Goal: Navigation & Orientation: Find specific page/section

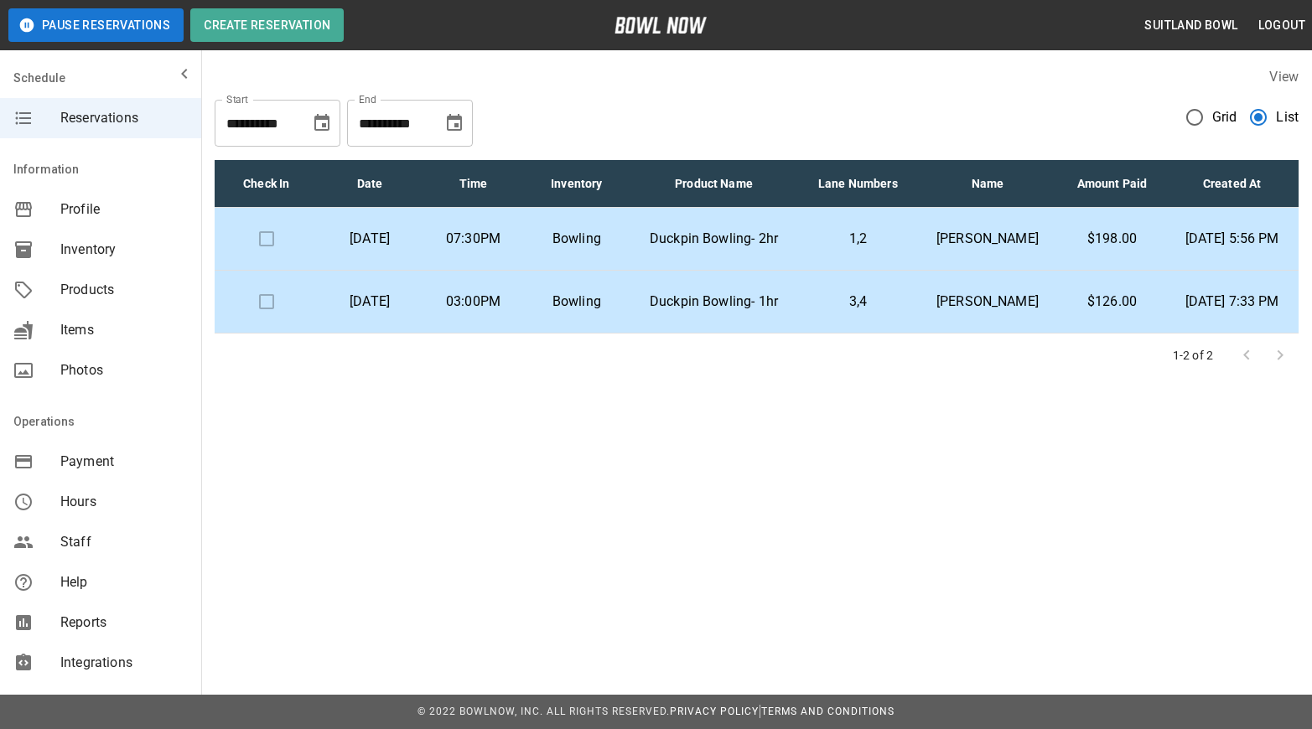
click at [1059, 323] on td "$126.00" at bounding box center [1112, 302] width 106 height 63
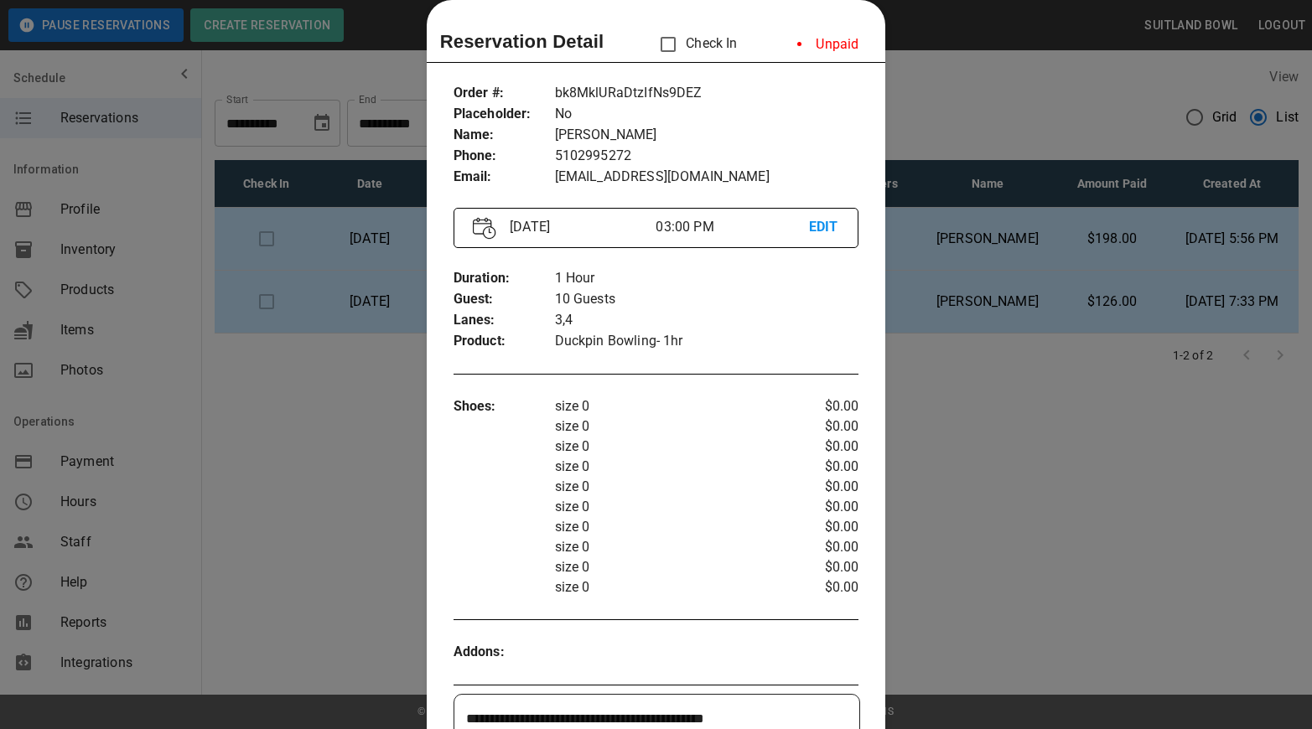
scroll to position [33, 0]
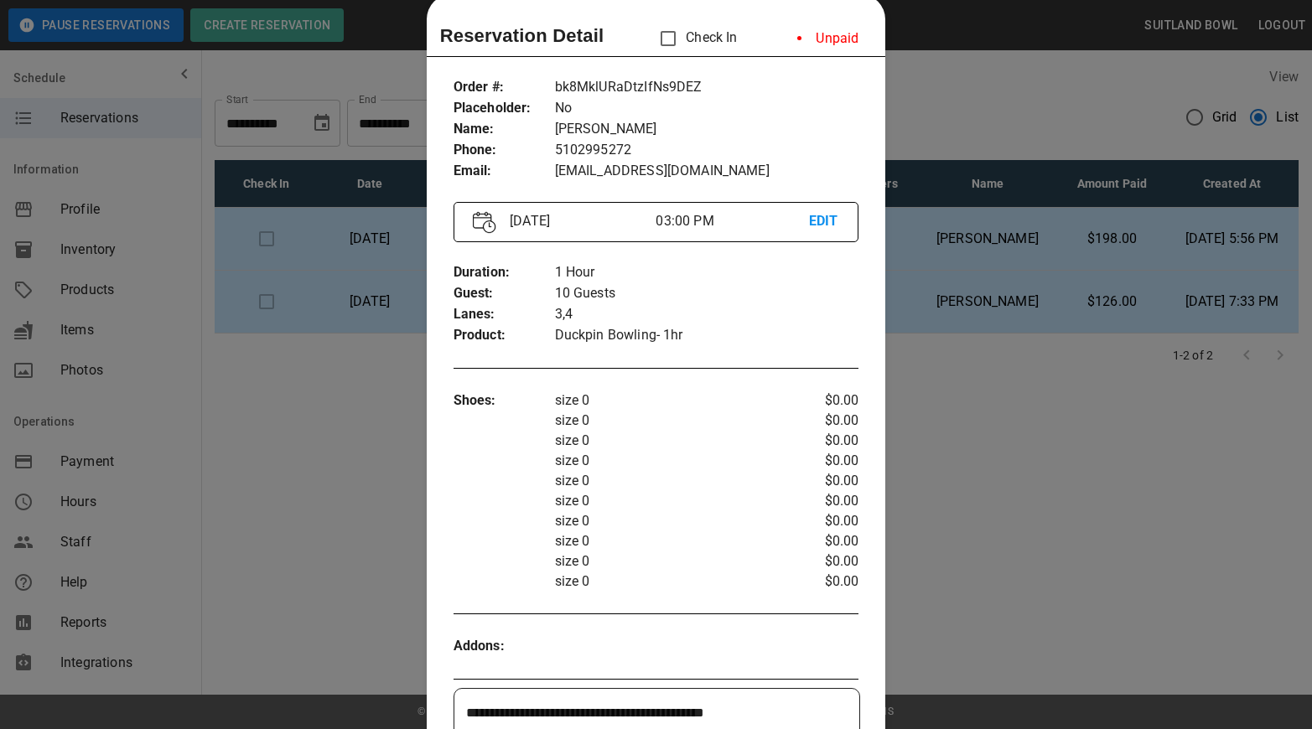
click at [823, 30] on li "Unpaid" at bounding box center [828, 39] width 88 height 34
click at [833, 42] on li "Unpaid" at bounding box center [828, 39] width 88 height 34
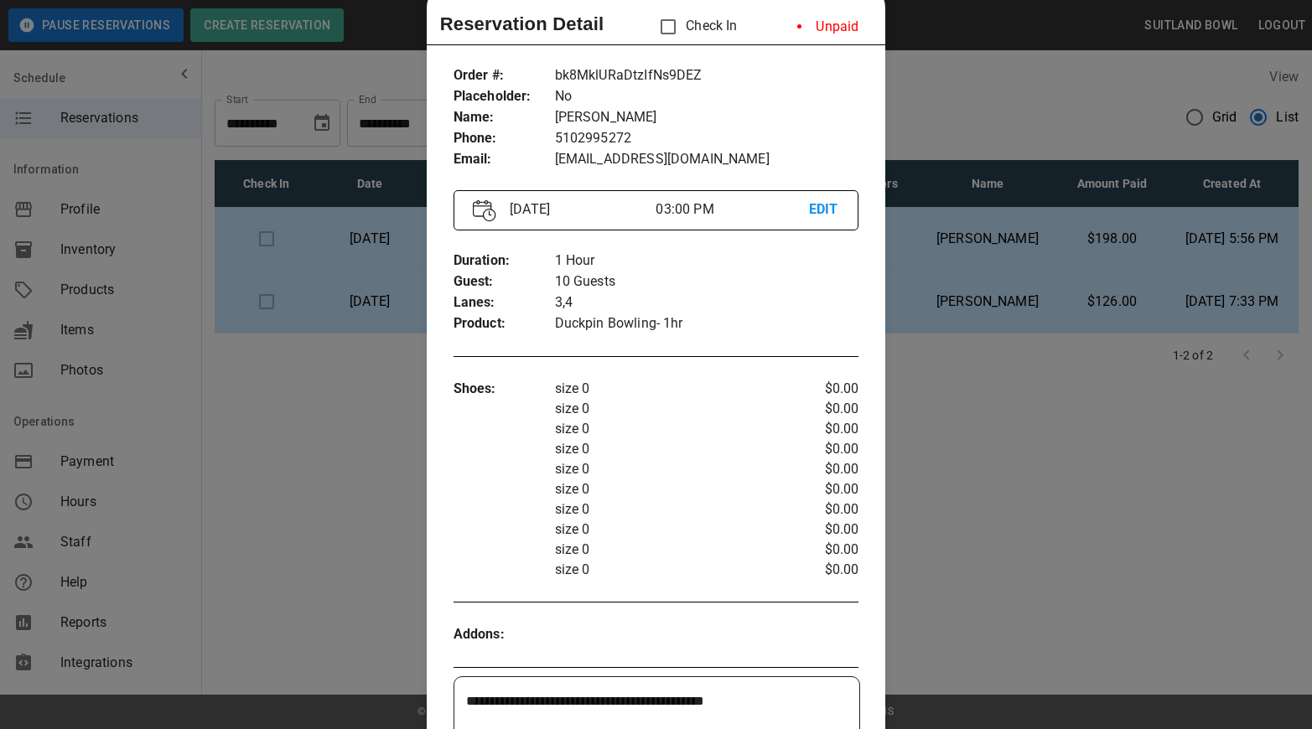
scroll to position [46, 0]
click at [344, 521] on div at bounding box center [656, 364] width 1312 height 729
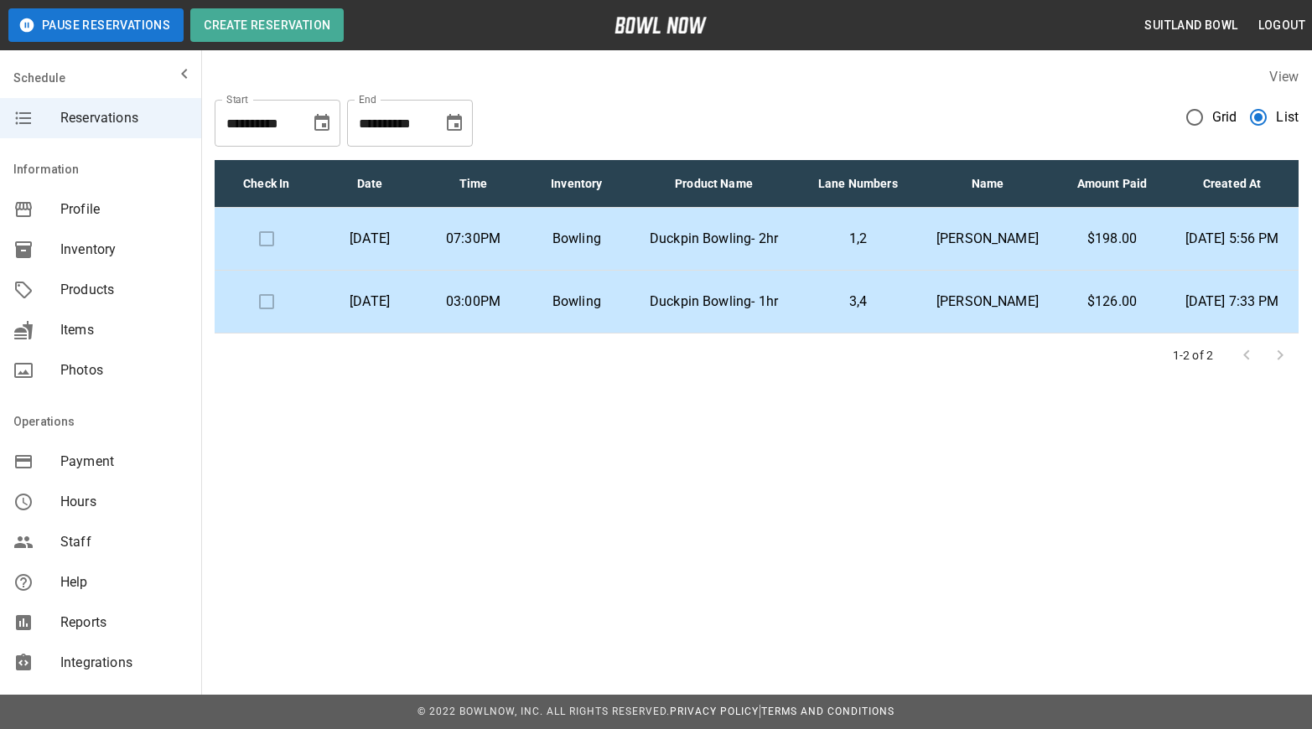
click at [615, 249] on p "Bowling" at bounding box center [576, 239] width 76 height 20
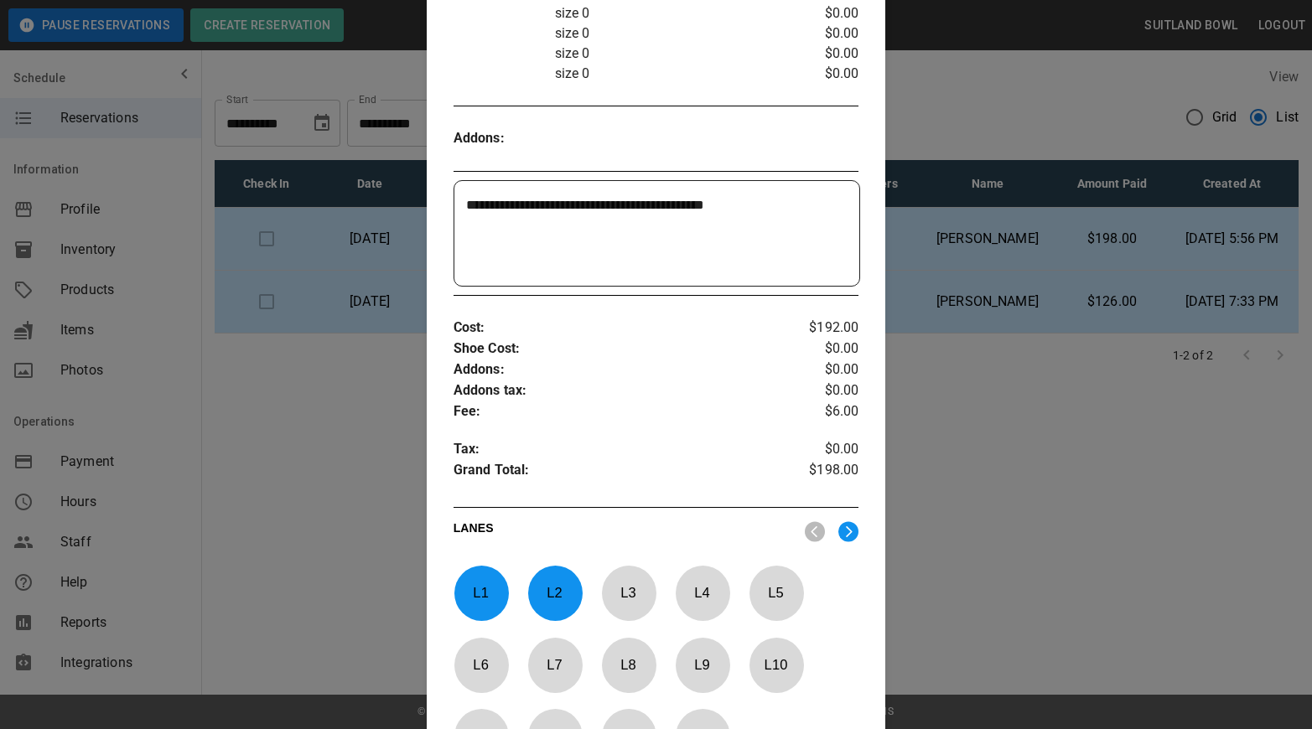
scroll to position [517, 0]
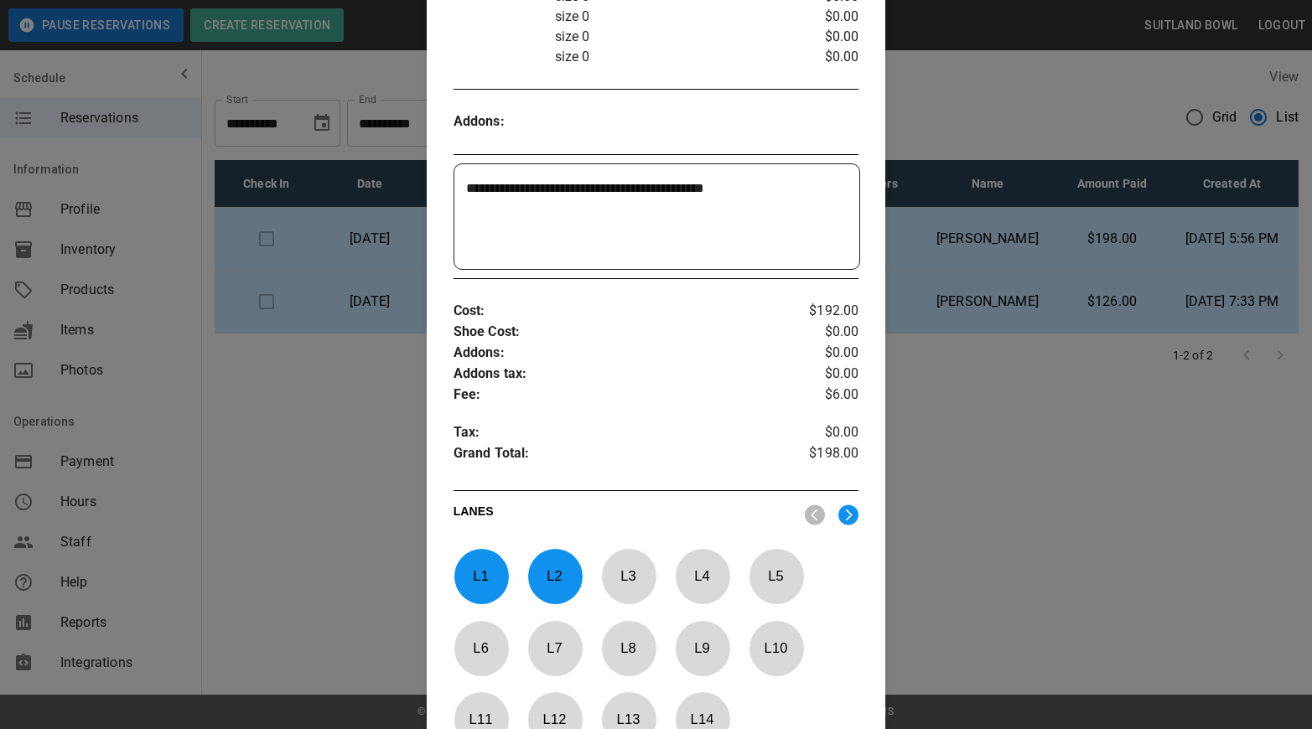
click at [1031, 412] on div at bounding box center [656, 364] width 1312 height 729
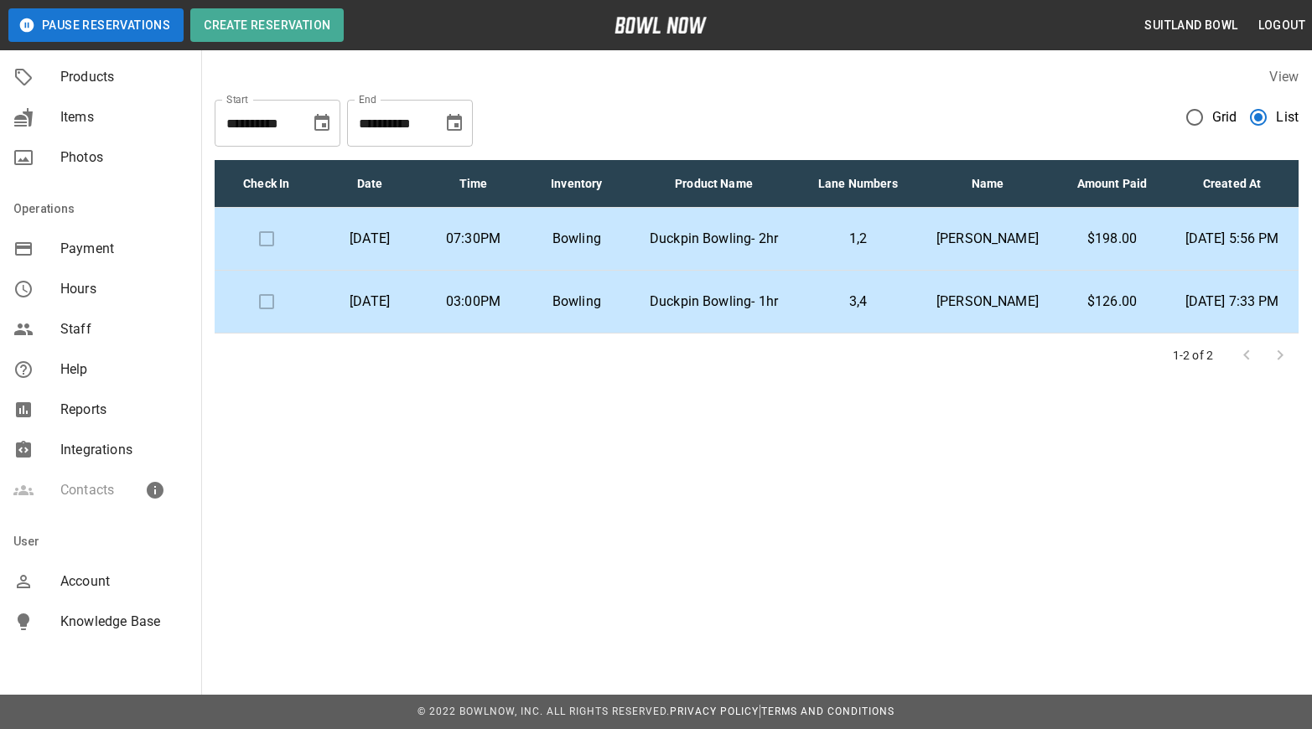
scroll to position [216, 0]
click at [95, 579] on span "Account" at bounding box center [123, 578] width 127 height 20
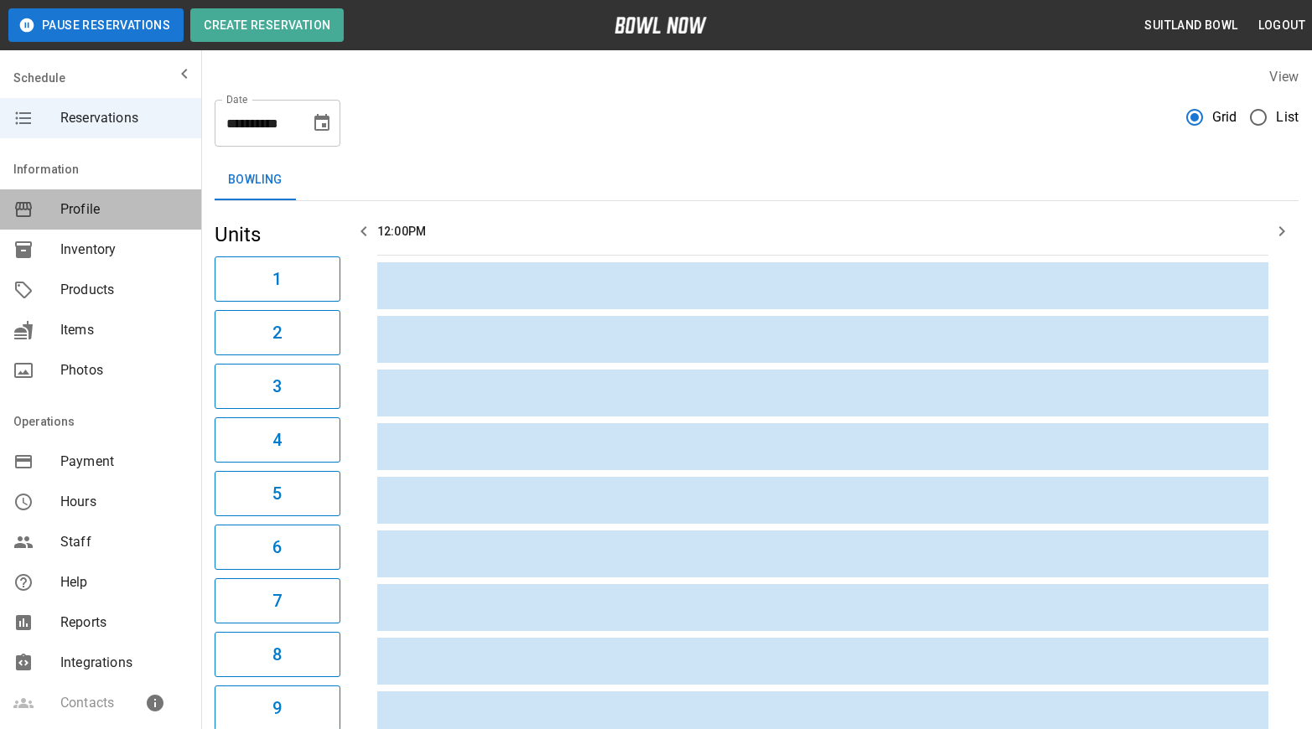
click at [82, 211] on span "Profile" at bounding box center [123, 210] width 127 height 20
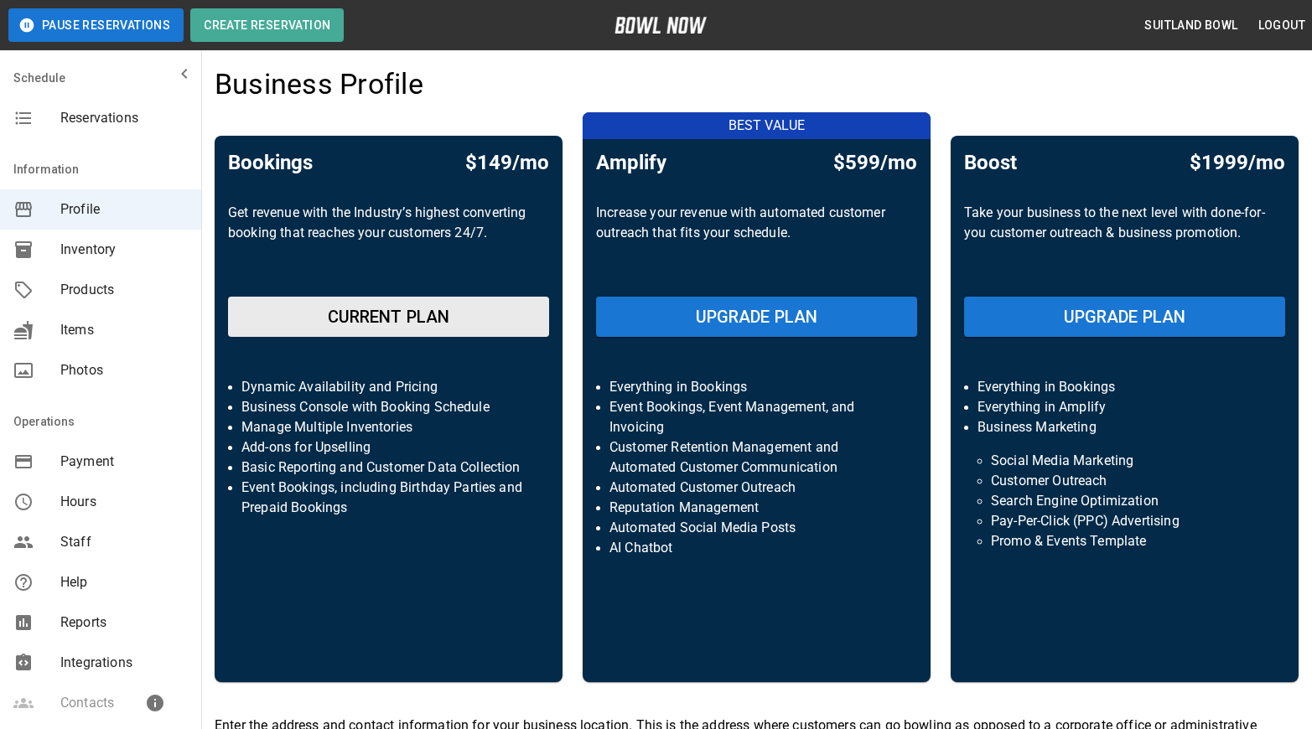
click at [87, 253] on span "Inventory" at bounding box center [123, 250] width 127 height 20
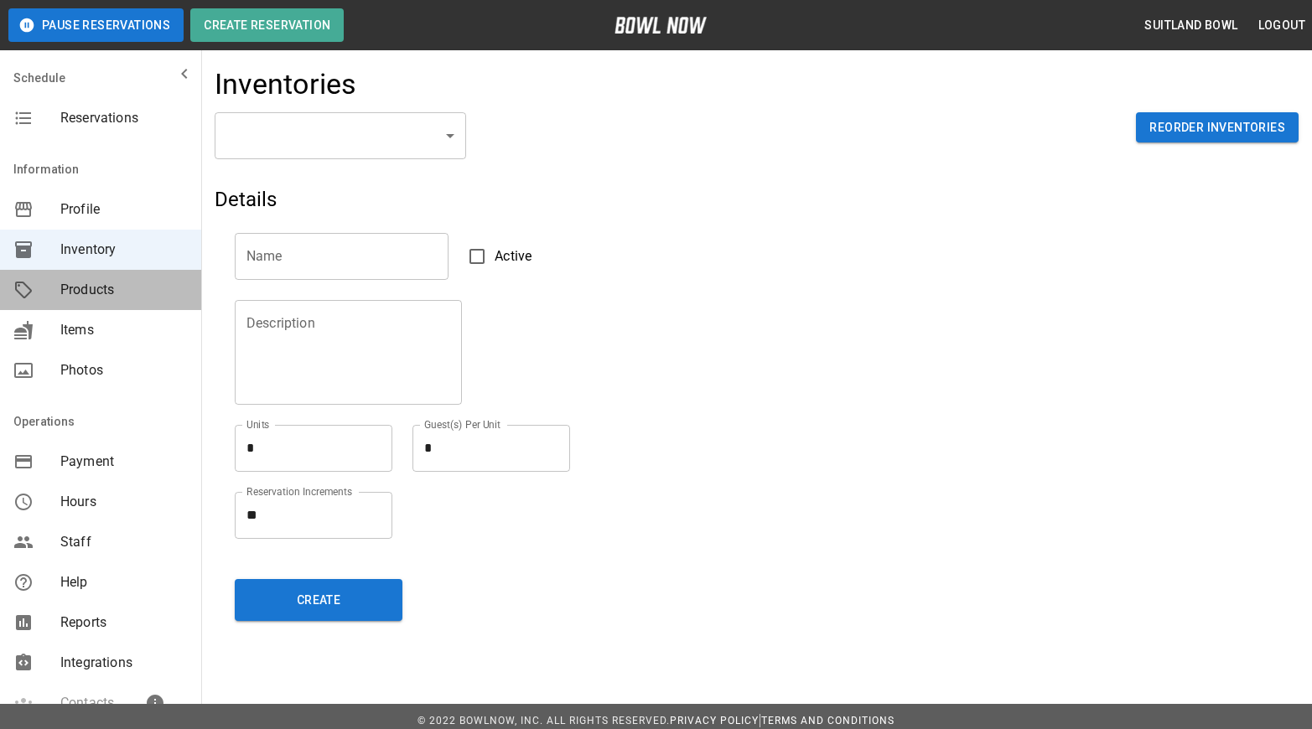
click at [90, 284] on span "Products" at bounding box center [123, 290] width 127 height 20
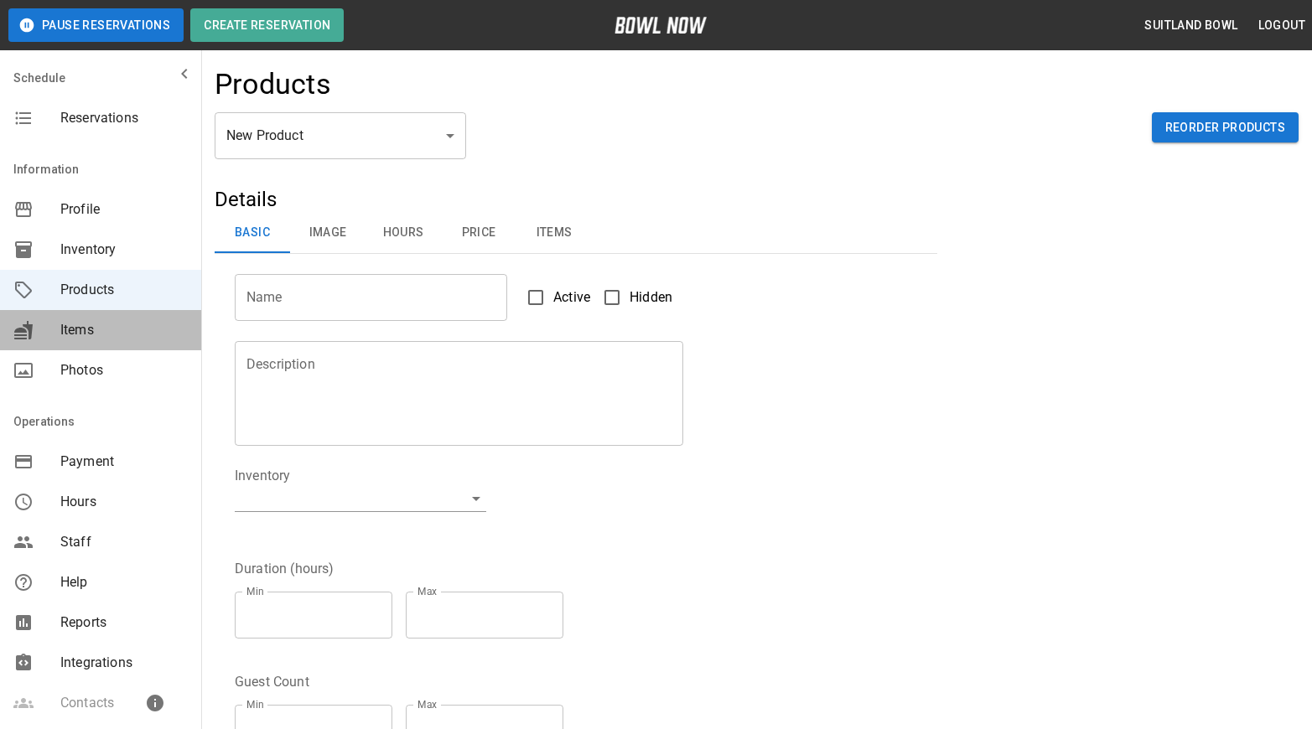
click at [97, 324] on span "Items" at bounding box center [123, 330] width 127 height 20
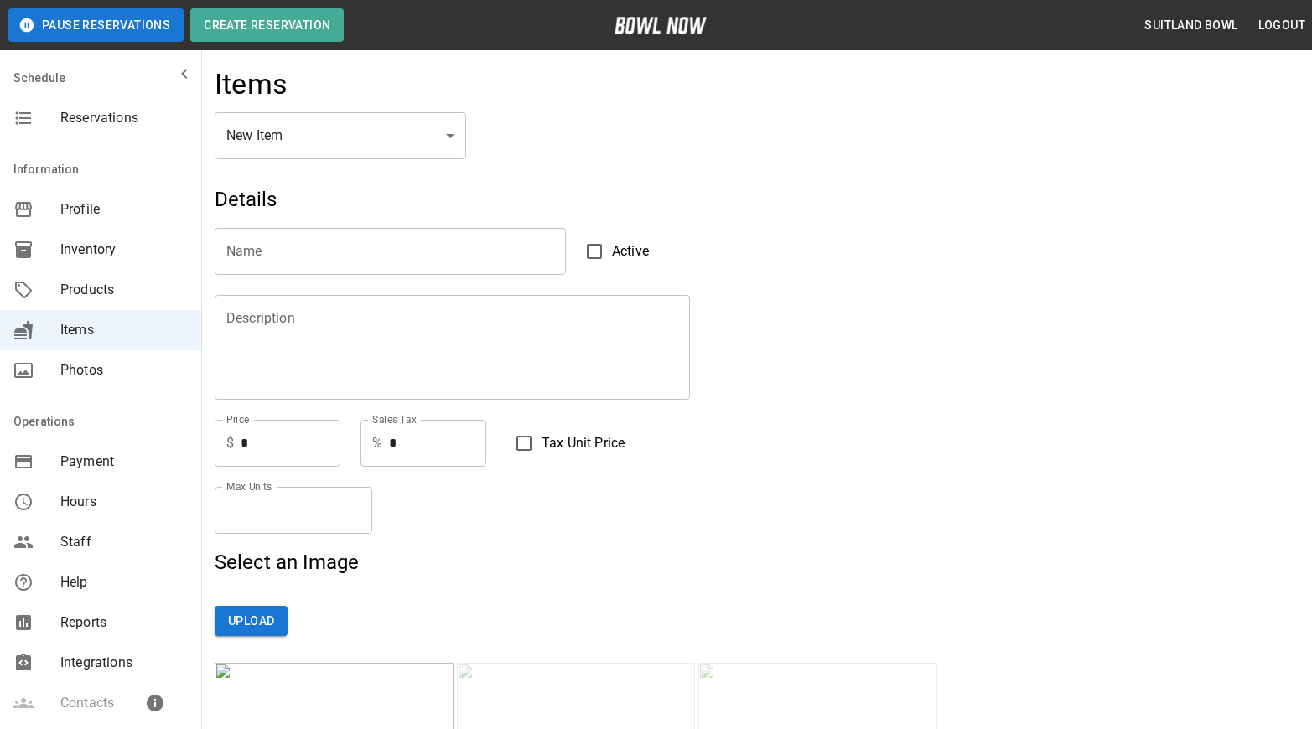
click at [100, 371] on span "Photos" at bounding box center [123, 371] width 127 height 20
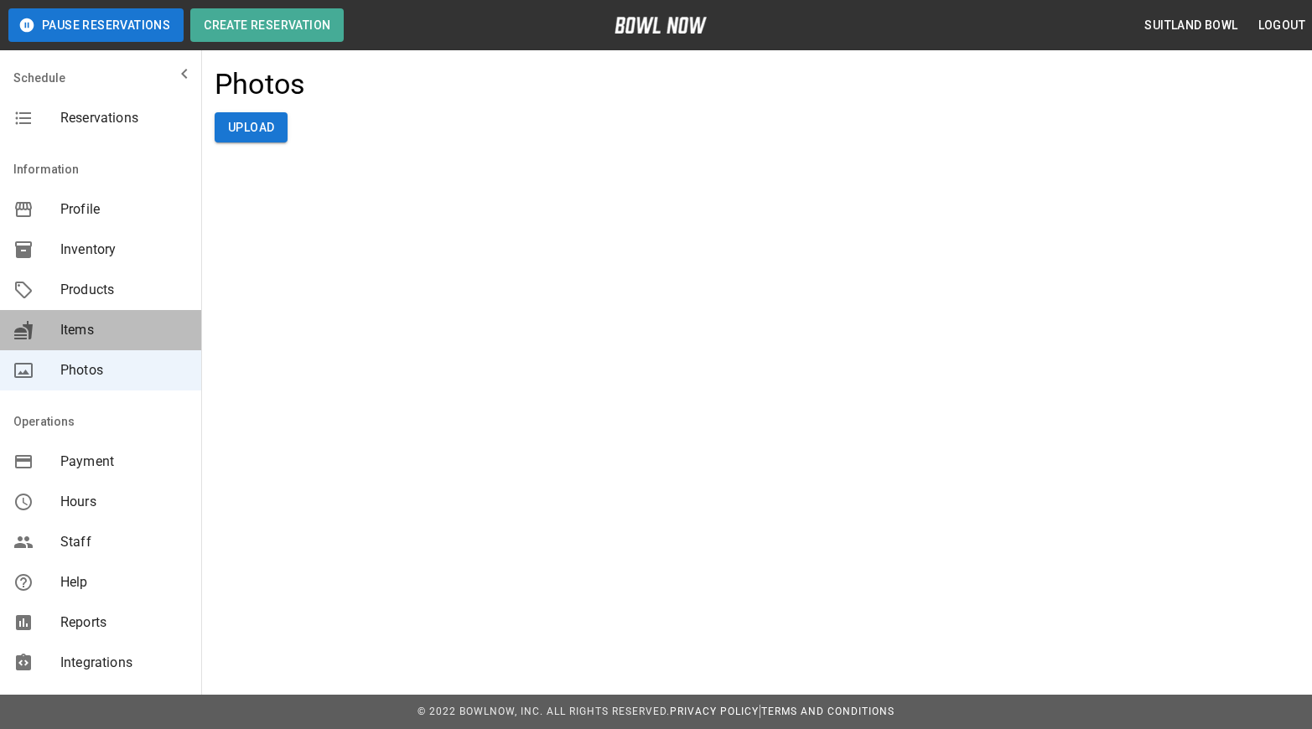
click at [100, 345] on div "Items" at bounding box center [100, 330] width 201 height 40
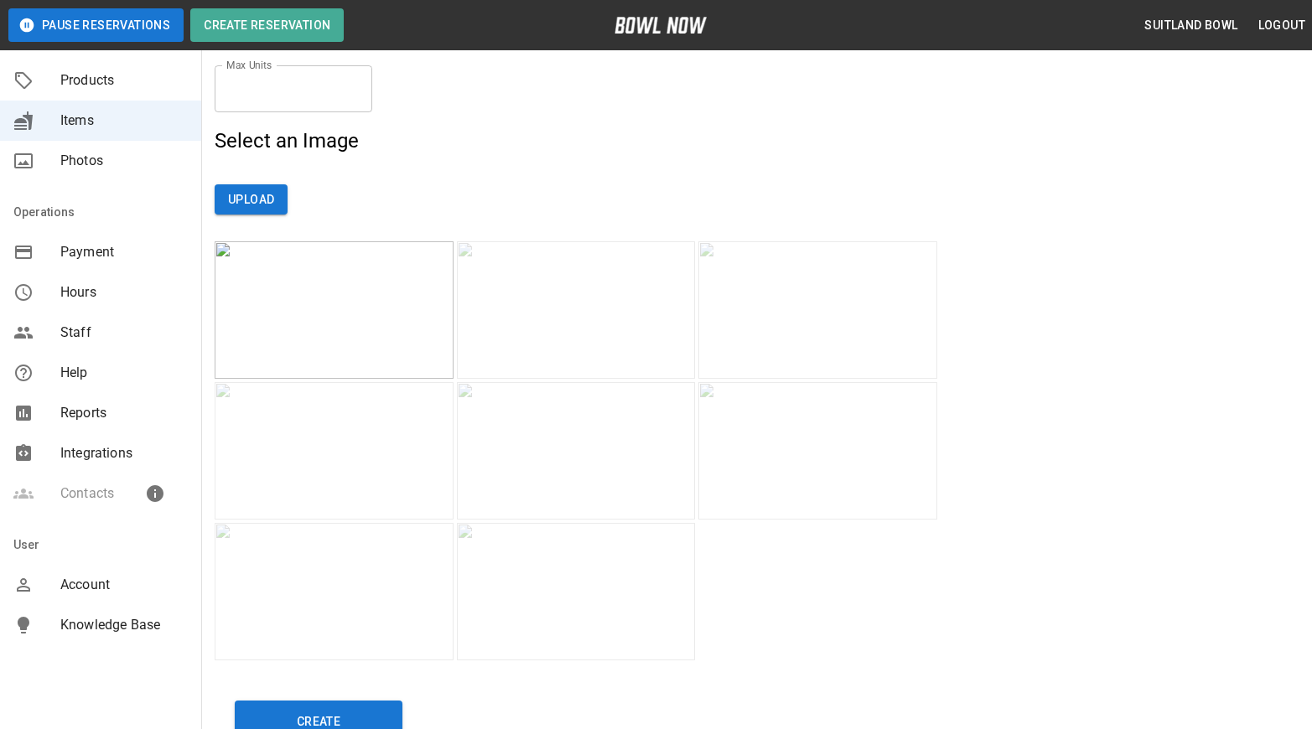
scroll to position [209, 0]
click at [101, 619] on span "Knowledge Base" at bounding box center [123, 626] width 127 height 20
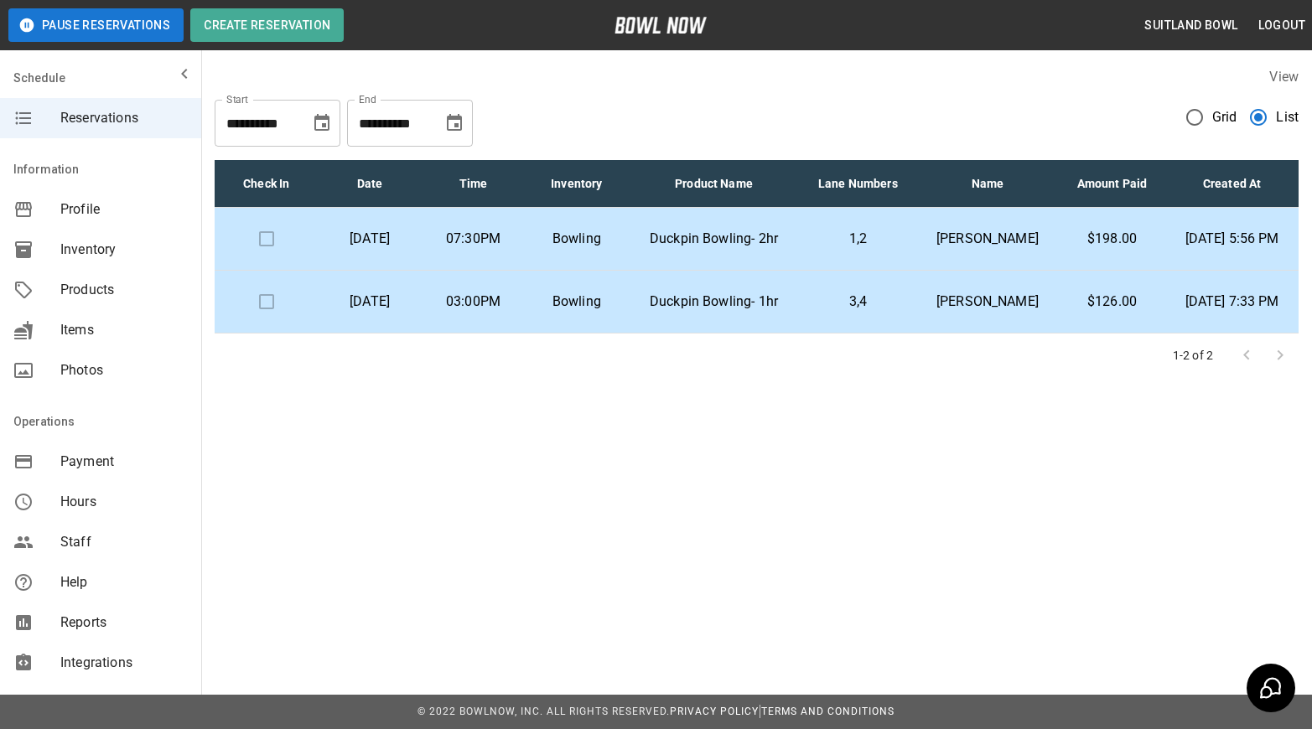
click at [1059, 254] on td "$198.00" at bounding box center [1112, 239] width 106 height 63
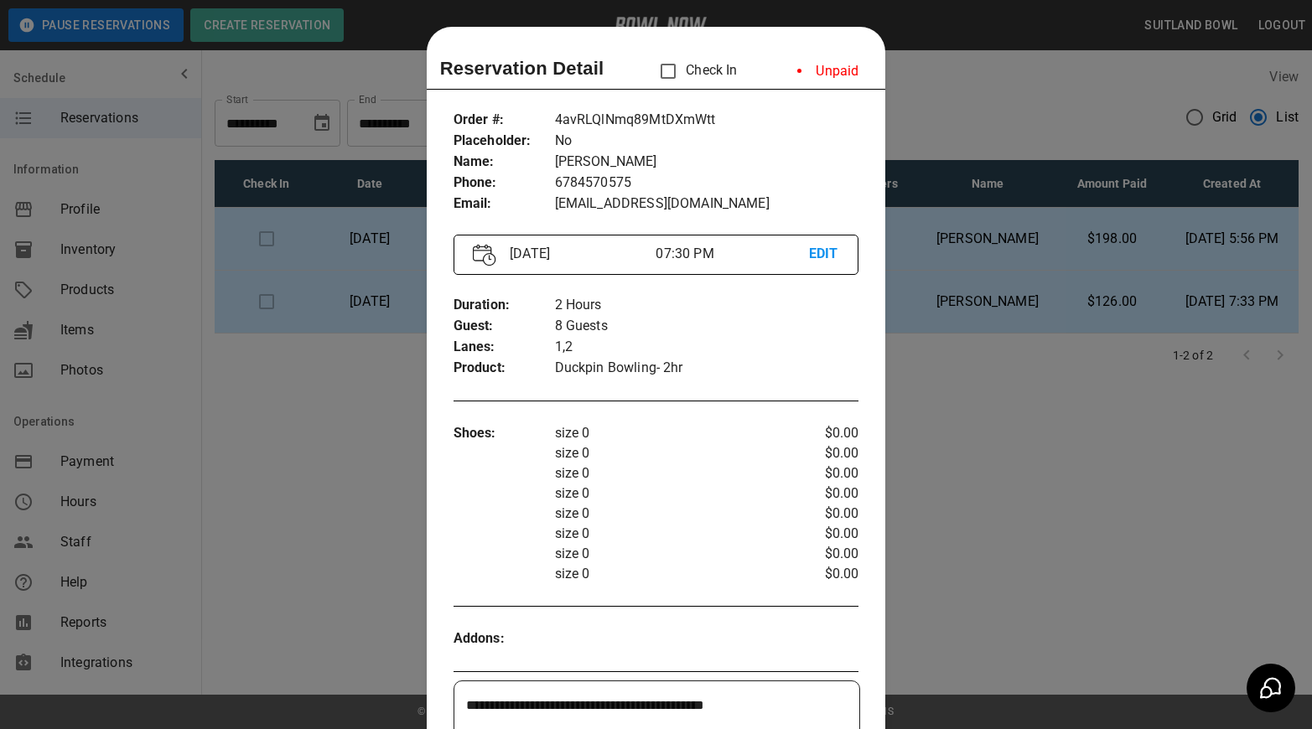
scroll to position [27, 0]
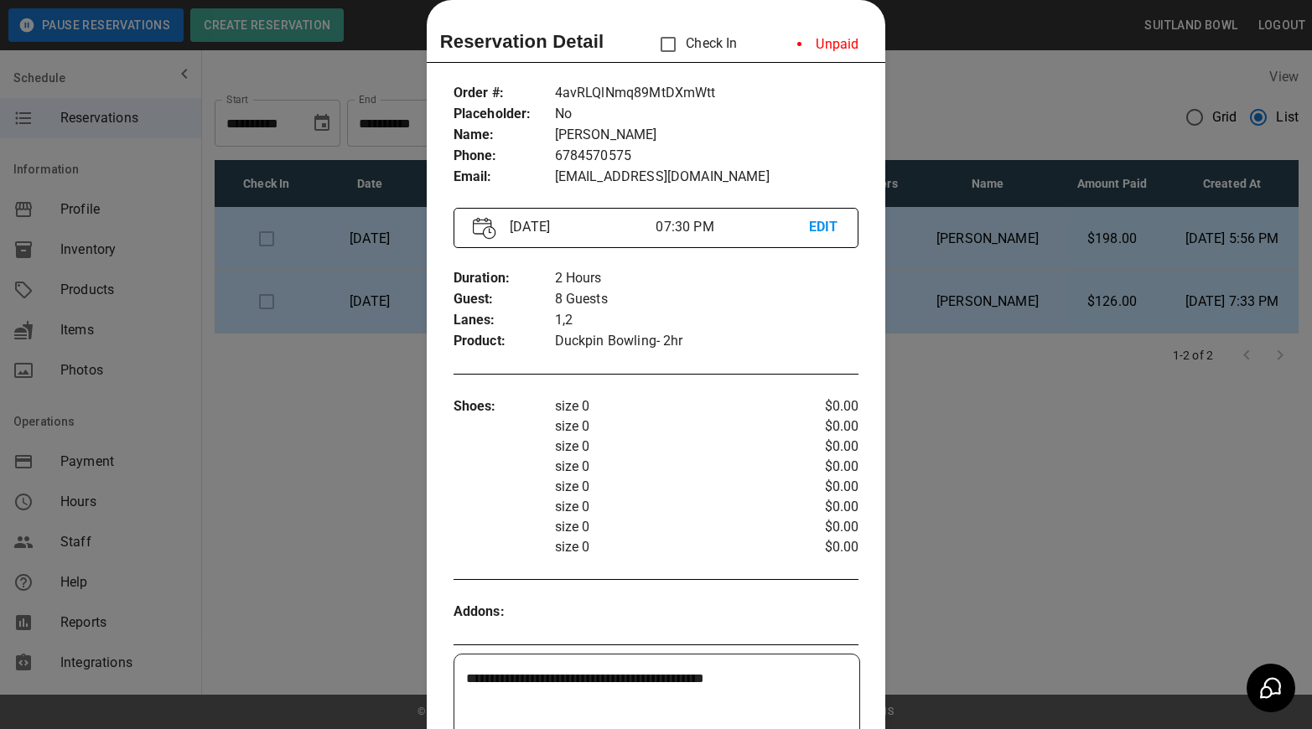
click at [968, 463] on div at bounding box center [656, 364] width 1312 height 729
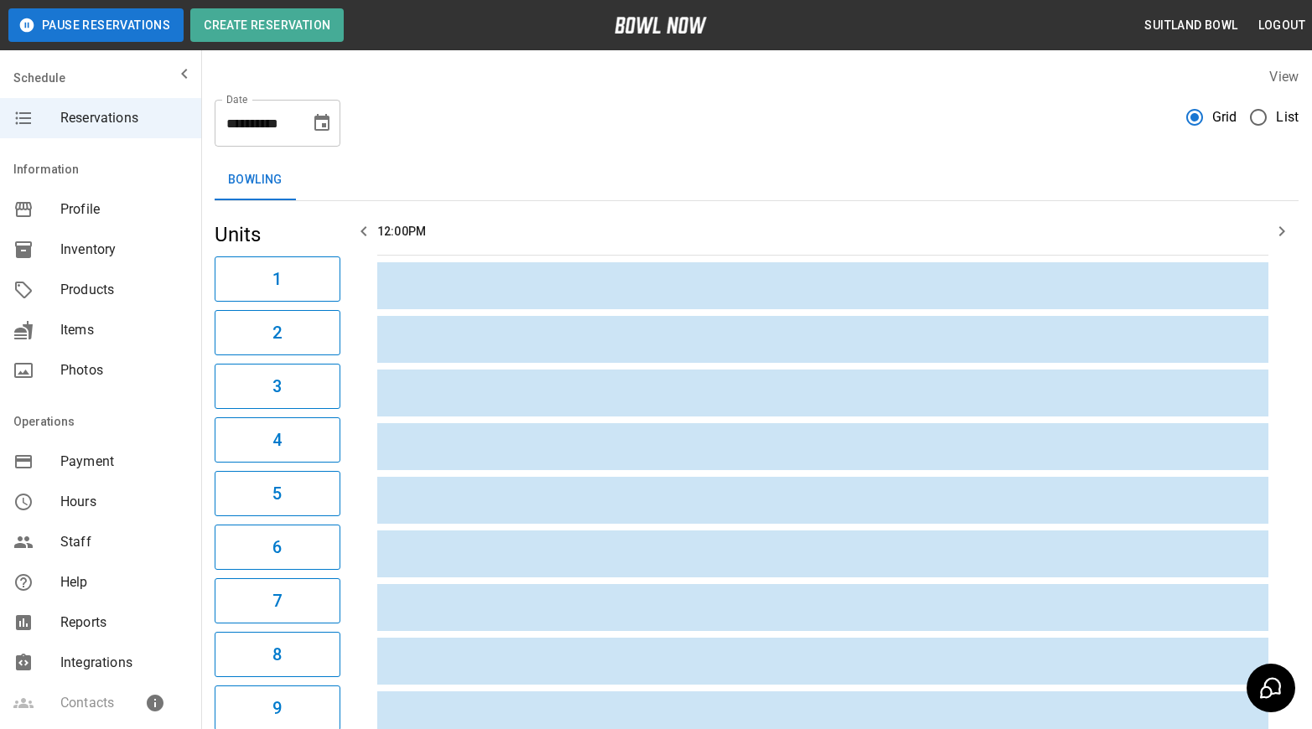
click at [1279, 120] on span "List" at bounding box center [1287, 117] width 23 height 20
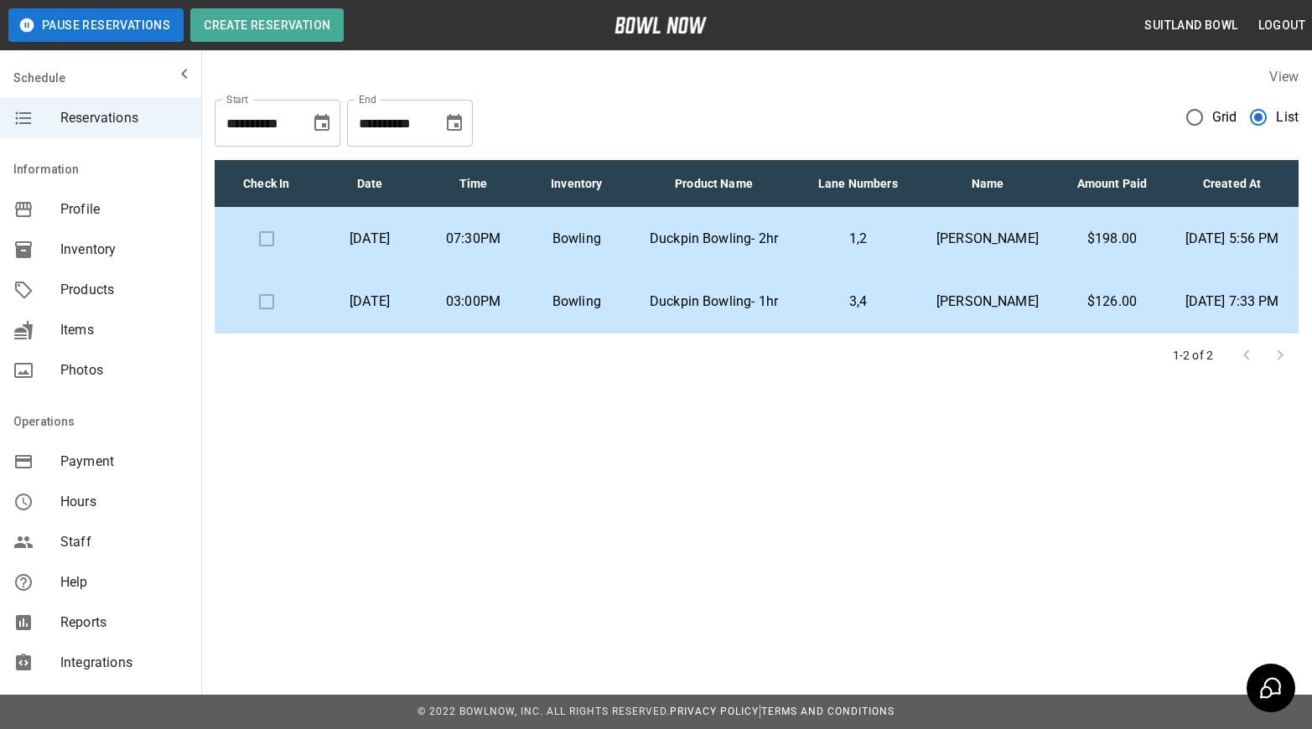
click at [980, 334] on td "[PERSON_NAME]" at bounding box center [987, 302] width 143 height 63
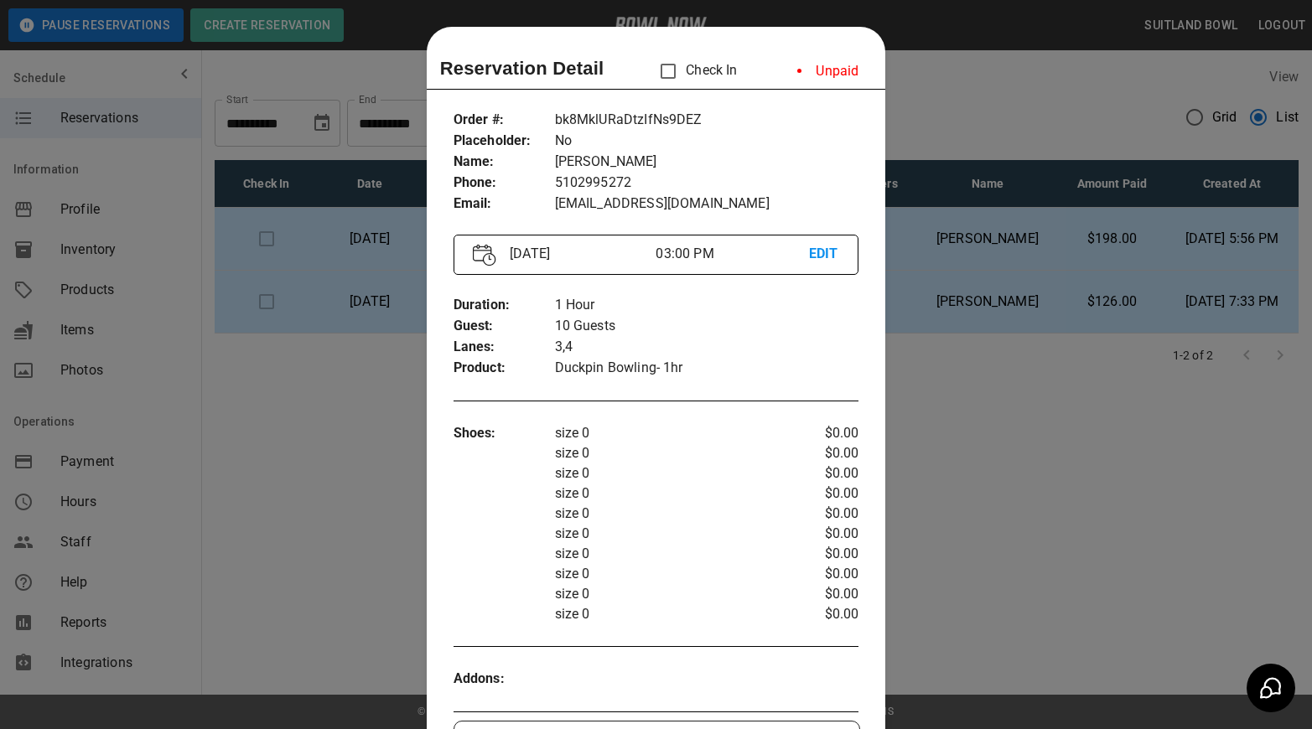
scroll to position [27, 0]
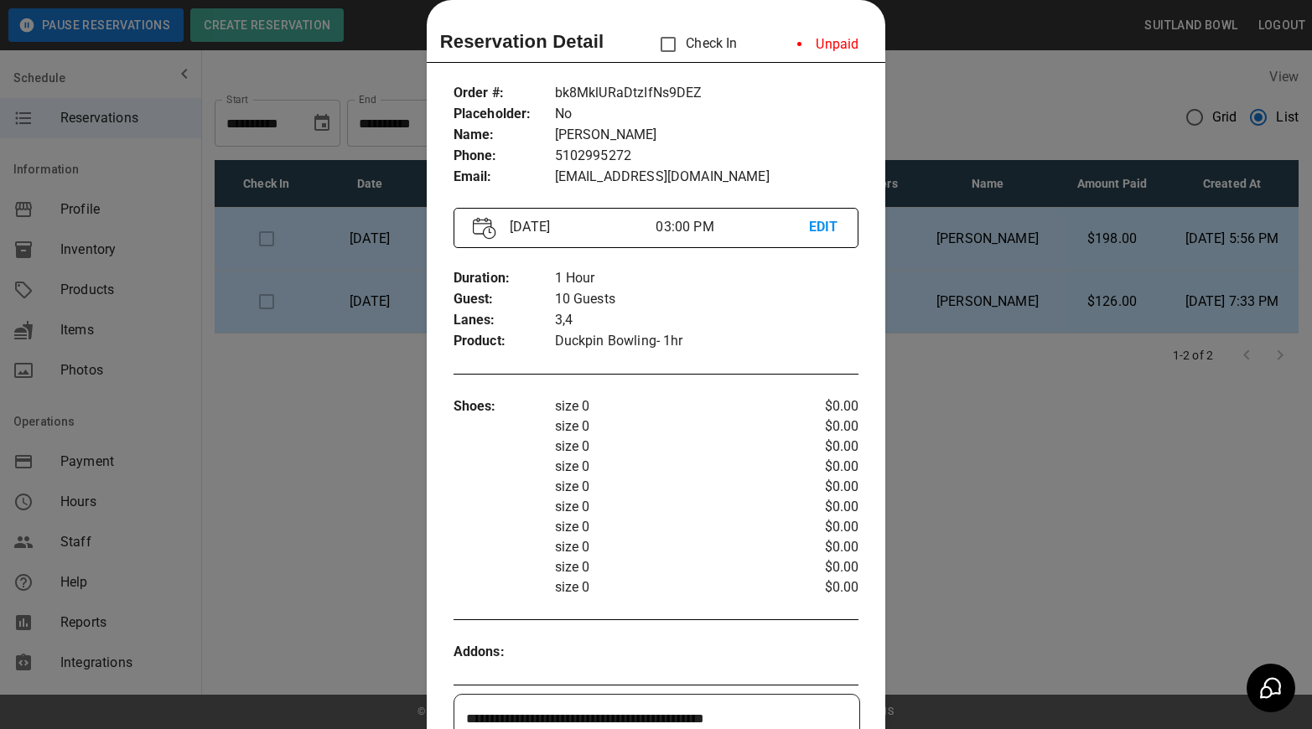
click at [974, 490] on div at bounding box center [656, 364] width 1312 height 729
